Goal: Complete application form: Complete application form

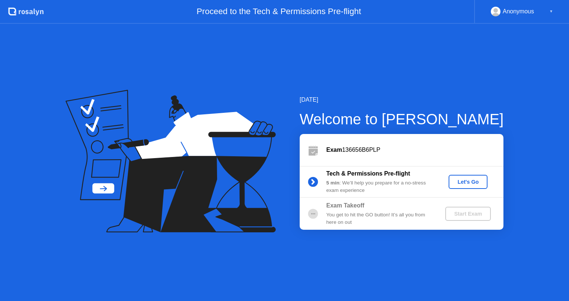
click at [465, 182] on div "Let's Go" at bounding box center [468, 182] width 33 height 6
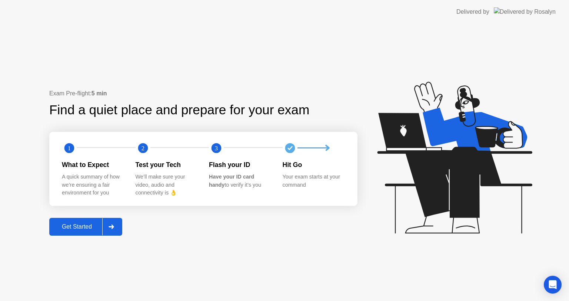
click at [85, 223] on div "Get Started" at bounding box center [77, 226] width 51 height 7
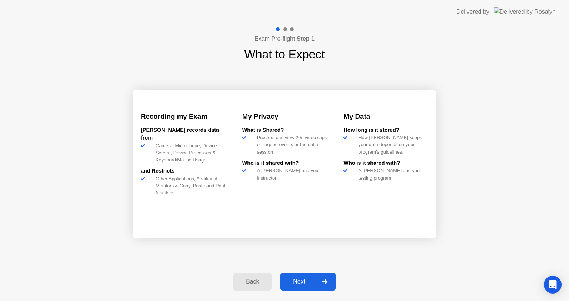
click at [303, 282] on div "Next" at bounding box center [299, 281] width 33 height 7
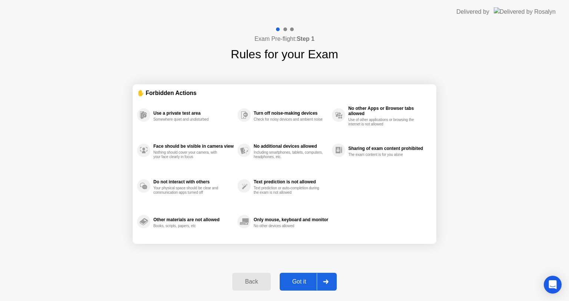
click at [304, 280] on div "Got it" at bounding box center [299, 281] width 35 height 7
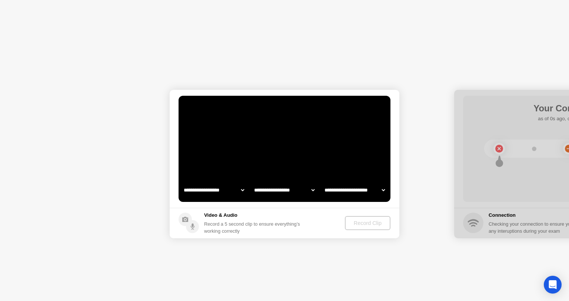
select select "**********"
select select "*******"
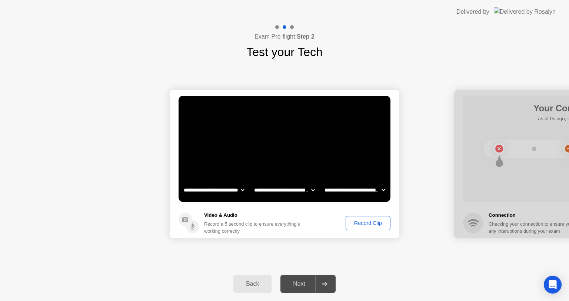
click at [300, 285] on div "Next" at bounding box center [299, 283] width 33 height 7
click at [368, 221] on div "Record Clip" at bounding box center [368, 223] width 40 height 6
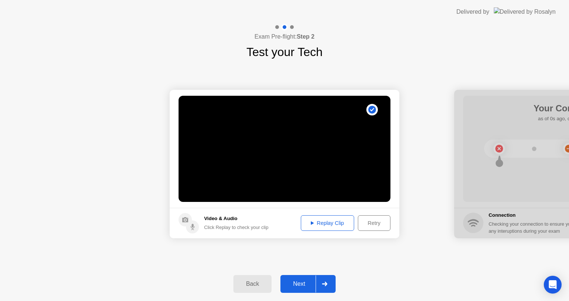
click at [342, 221] on div "Replay Clip" at bounding box center [328, 223] width 48 height 6
click at [375, 223] on div "Retry" at bounding box center [374, 223] width 27 height 6
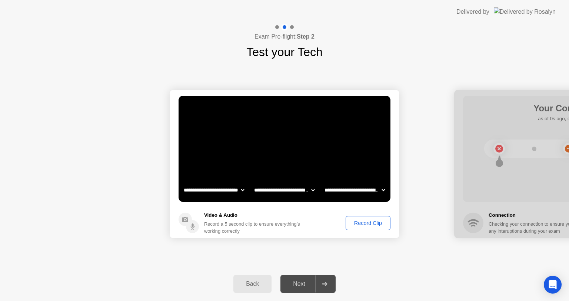
click at [375, 221] on div "Record Clip" at bounding box center [368, 223] width 40 height 6
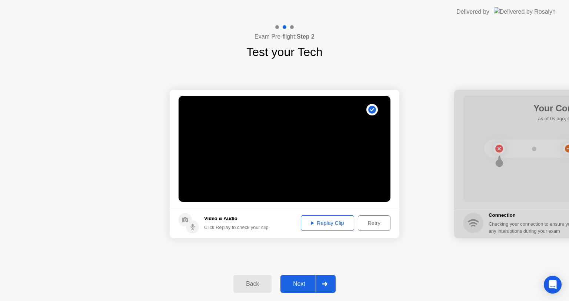
click at [338, 222] on div "Replay Clip" at bounding box center [328, 223] width 48 height 6
click at [305, 281] on div "Next" at bounding box center [299, 283] width 33 height 7
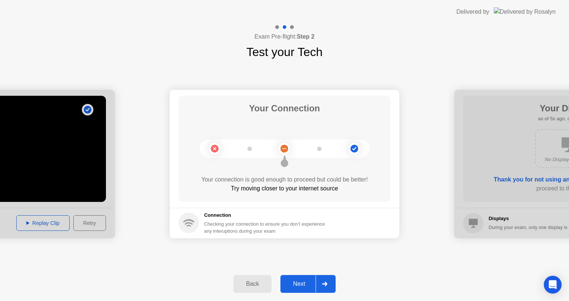
click at [294, 287] on div "Next" at bounding box center [299, 283] width 33 height 7
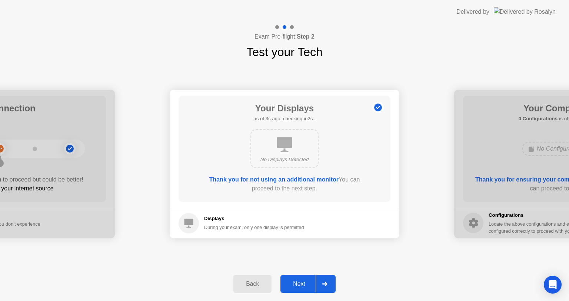
click at [282, 156] on div "No Displays Detected" at bounding box center [284, 159] width 55 height 7
click at [298, 282] on div "Next" at bounding box center [299, 283] width 33 height 7
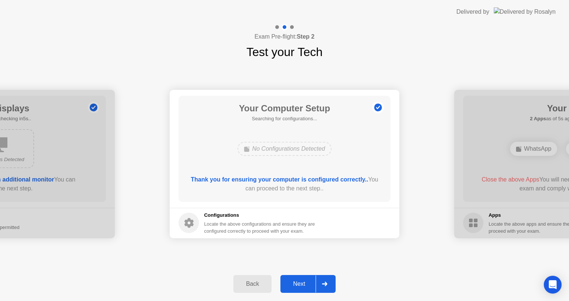
click at [300, 281] on div "Next" at bounding box center [299, 283] width 33 height 7
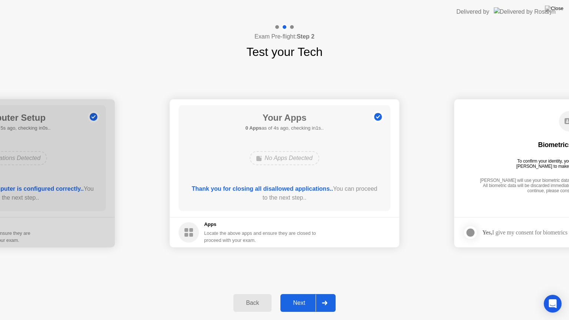
click at [299, 300] on div "Next" at bounding box center [299, 303] width 33 height 7
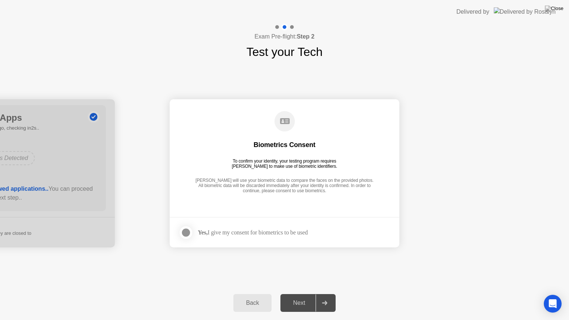
click at [227, 231] on div "Yes, I give my consent for biometrics to be used" at bounding box center [253, 232] width 110 height 7
click at [182, 229] on div at bounding box center [186, 232] width 9 height 9
click at [301, 300] on div "Next" at bounding box center [299, 303] width 33 height 7
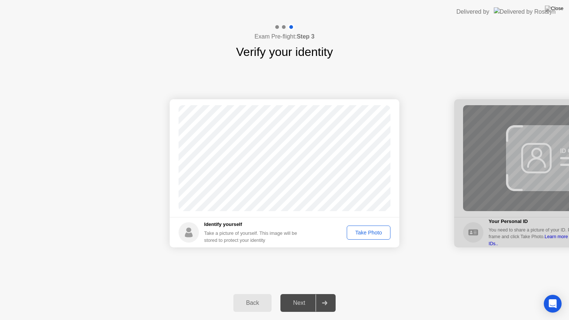
click at [362, 230] on div "Take Photo" at bounding box center [369, 233] width 39 height 6
click at [298, 300] on div "Next" at bounding box center [299, 303] width 33 height 7
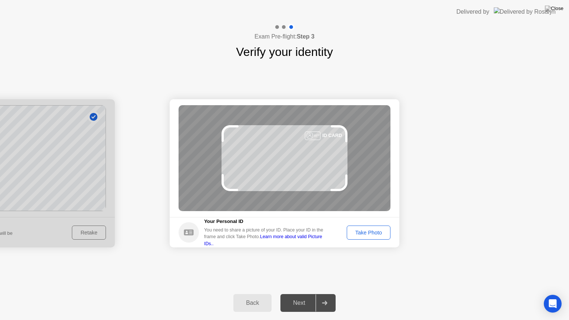
drag, startPoint x: 346, startPoint y: 187, endPoint x: 339, endPoint y: 196, distance: 11.5
click at [339, 196] on div "ID CARD" at bounding box center [285, 158] width 212 height 106
click at [376, 231] on div "Take Photo" at bounding box center [369, 233] width 39 height 6
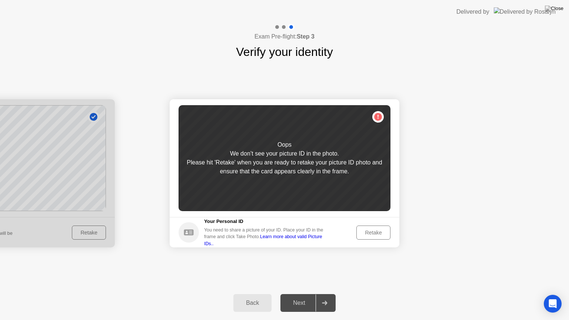
click at [344, 150] on div "Oops We don’t see your picture ID in the photo. Please hit 'Retake' when you ar…" at bounding box center [285, 158] width 212 height 106
click at [373, 233] on div "Retake" at bounding box center [373, 233] width 29 height 6
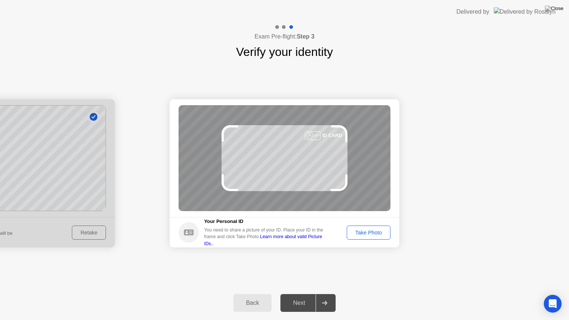
click at [367, 235] on div "Take Photo" at bounding box center [369, 233] width 39 height 6
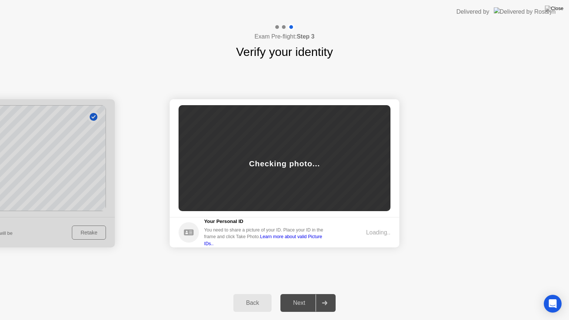
click at [307, 242] on link "Learn more about valid Picture IDs.." at bounding box center [263, 240] width 118 height 12
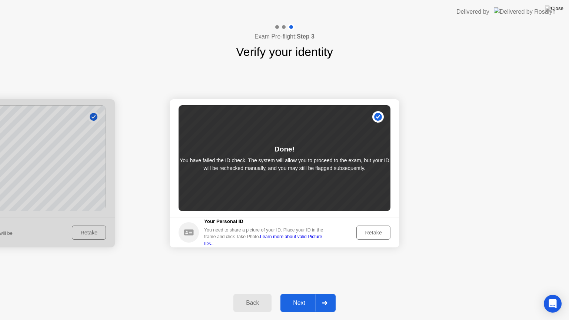
click at [303, 161] on p "You have failed the ID check. The system will allow you to proceed to the exam,…" at bounding box center [285, 165] width 212 height 16
click at [314, 189] on div "Done! You have failed the ID check. The system will allow you to proceed to the…" at bounding box center [285, 158] width 212 height 106
click at [261, 138] on div "Done! You have failed the ID check. The system will allow you to proceed to the…" at bounding box center [285, 158] width 212 height 106
click at [282, 149] on div "Done!" at bounding box center [285, 149] width 20 height 11
click at [292, 300] on div "Next" at bounding box center [299, 303] width 33 height 7
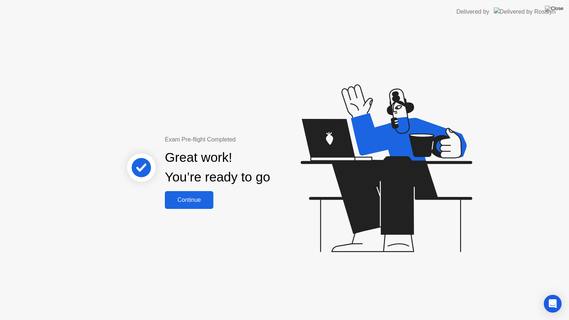
click at [187, 203] on div "Continue" at bounding box center [189, 200] width 44 height 7
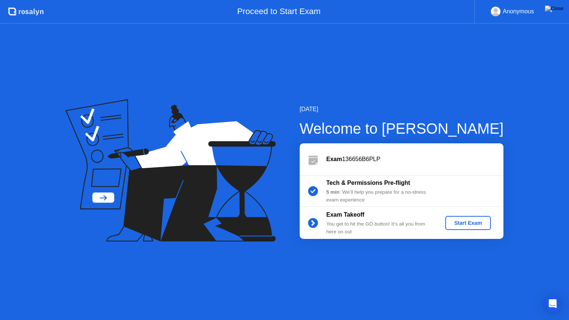
click at [466, 223] on div "Start Exam" at bounding box center [469, 223] width 40 height 6
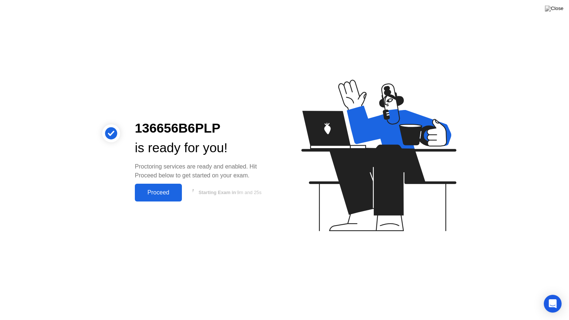
click at [162, 187] on button "Proceed" at bounding box center [158, 193] width 47 height 18
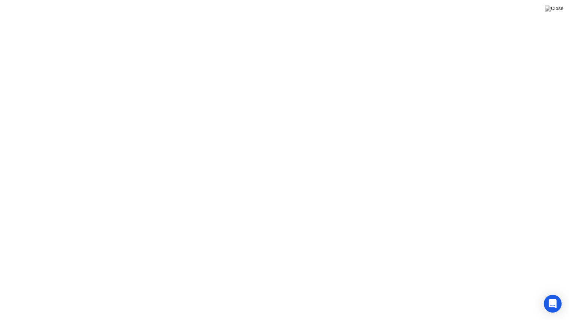
click div "Exam Rules"
